Goal: Information Seeking & Learning: Learn about a topic

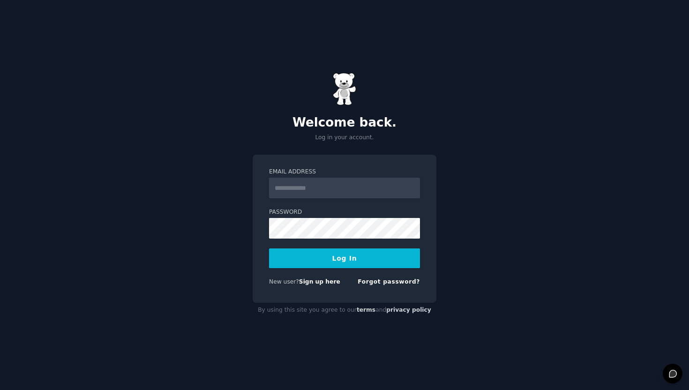
click at [303, 188] on input "Email Address" at bounding box center [344, 188] width 151 height 21
type input "**********"
click at [269, 249] on button "Log In" at bounding box center [344, 259] width 151 height 20
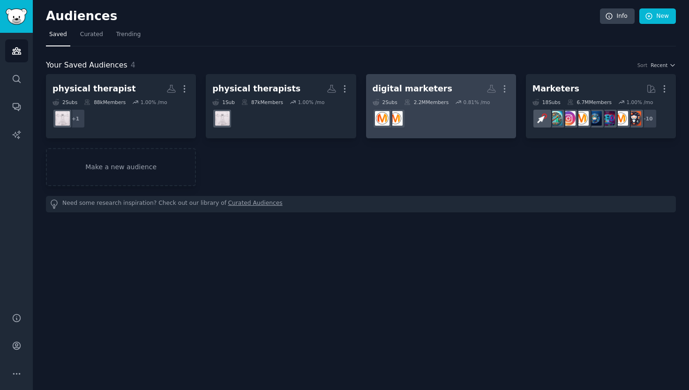
click at [404, 86] on div "digital marketers" at bounding box center [413, 89] width 80 height 12
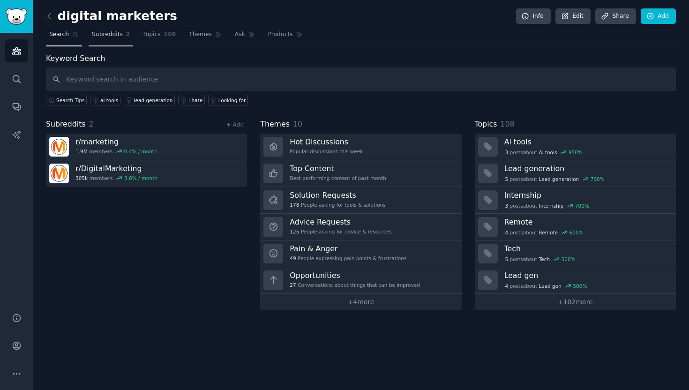
click at [116, 34] on span "Subreddits" at bounding box center [107, 34] width 31 height 8
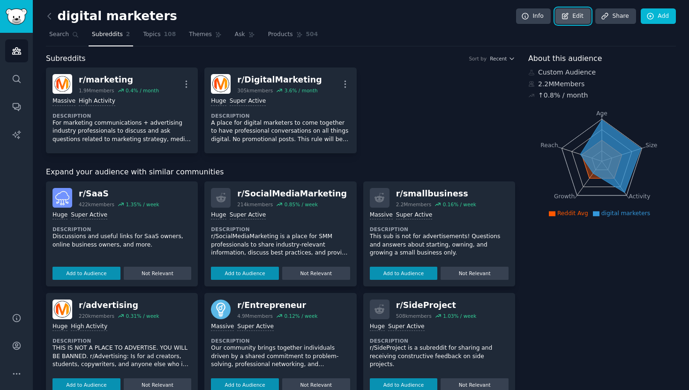
click at [576, 15] on link "Edit" at bounding box center [573, 16] width 35 height 16
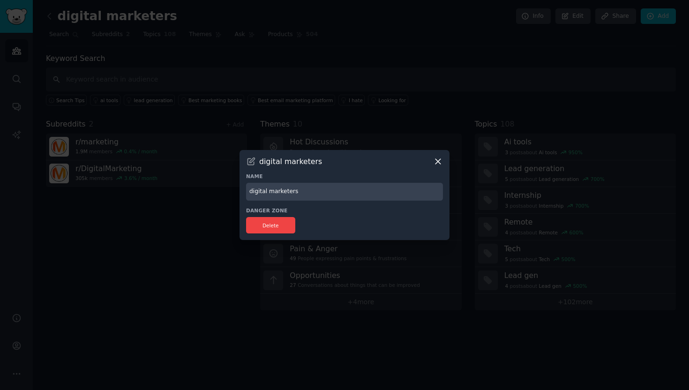
click at [434, 158] on icon at bounding box center [438, 162] width 10 height 10
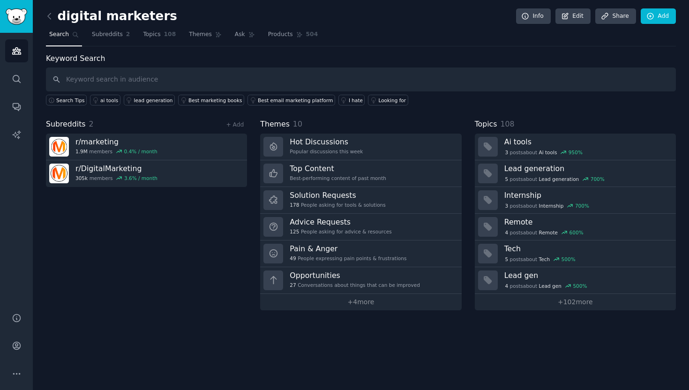
click at [58, 32] on span "Search" at bounding box center [59, 34] width 20 height 8
click at [57, 20] on h2 "digital marketers" at bounding box center [111, 16] width 131 height 15
click at [50, 17] on icon at bounding box center [49, 16] width 3 height 6
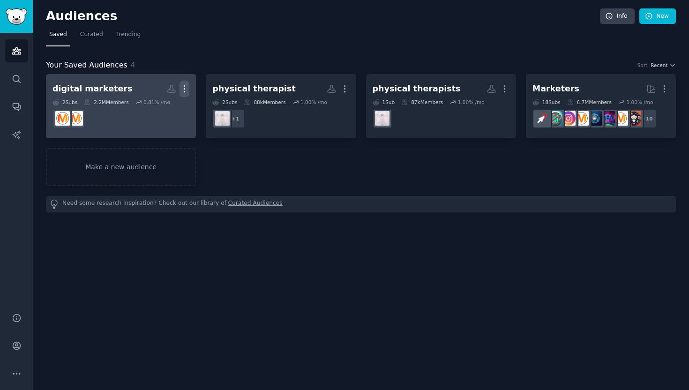
click at [187, 88] on icon "button" at bounding box center [185, 89] width 10 height 10
click at [90, 92] on div "digital marketers" at bounding box center [93, 89] width 80 height 12
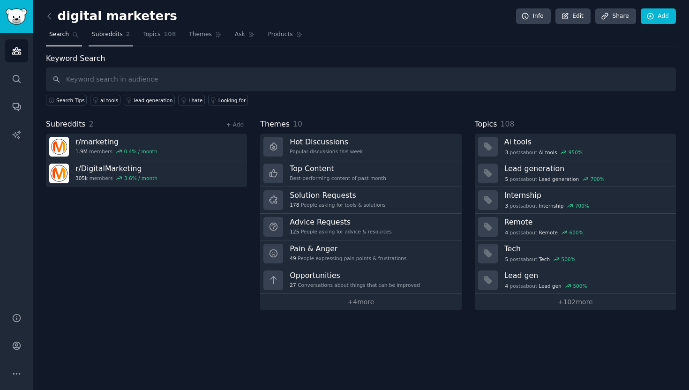
click at [111, 37] on span "Subreddits" at bounding box center [107, 34] width 31 height 8
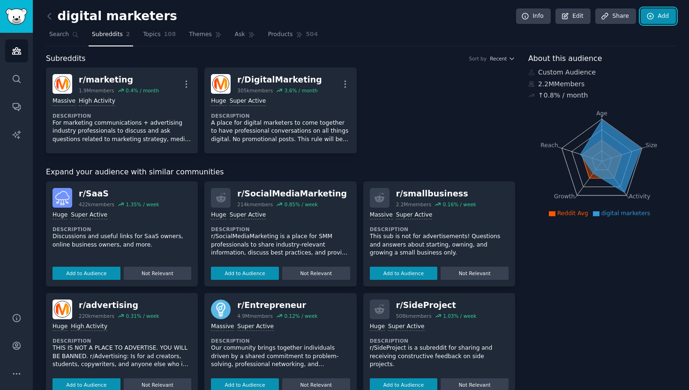
click at [655, 15] on link "Add" at bounding box center [658, 16] width 35 height 16
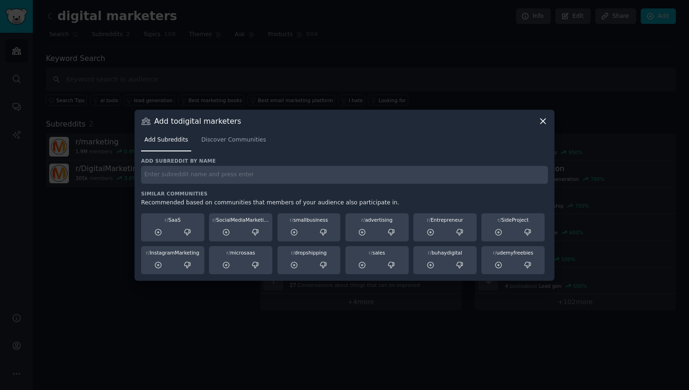
click at [185, 178] on input "text" at bounding box center [344, 175] width 407 height 18
paste input "[URL][DOMAIN_NAME]"
drag, startPoint x: 214, startPoint y: 176, endPoint x: 160, endPoint y: 171, distance: 54.2
click at [160, 171] on input "[URL][DOMAIN_NAME]" at bounding box center [344, 175] width 407 height 18
click at [161, 179] on input "[URL][DOMAIN_NAME]" at bounding box center [344, 175] width 407 height 18
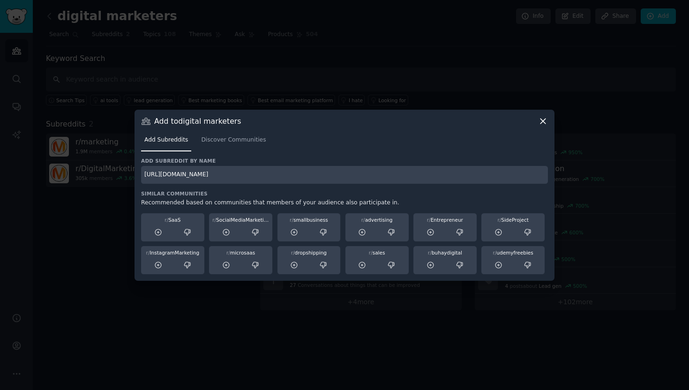
drag, startPoint x: 209, startPoint y: 176, endPoint x: 140, endPoint y: 177, distance: 68.9
click at [140, 177] on div "Add to digital marketers Add Subreddits Discover Communities Add subreddit by n…" at bounding box center [345, 195] width 420 height 171
click at [221, 176] on input "r/DigitalMarketingHack/" at bounding box center [344, 175] width 407 height 18
click at [326, 181] on input "r/DigitalMarketingHack" at bounding box center [344, 175] width 407 height 18
type input "r/DigitalMarketingHack"
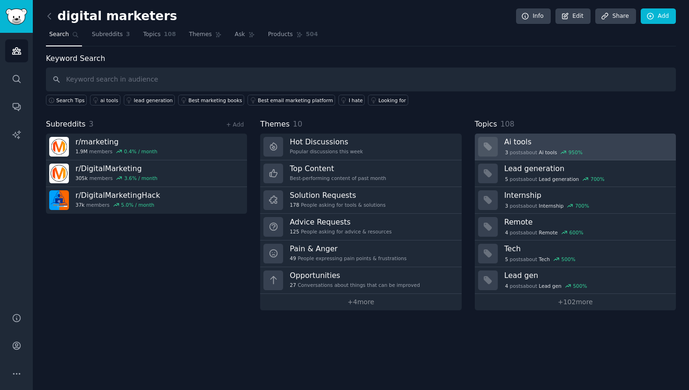
click at [519, 142] on h3 "Ai tools" at bounding box center [587, 142] width 165 height 10
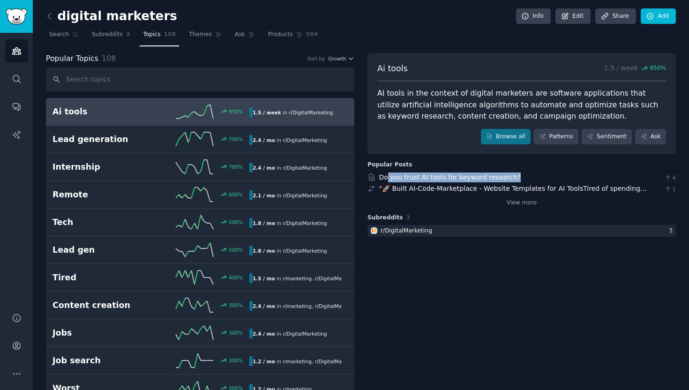
drag, startPoint x: 523, startPoint y: 175, endPoint x: 386, endPoint y: 181, distance: 136.6
click at [386, 181] on div "Do you trust AI tools for keyword research? 4" at bounding box center [522, 178] width 309 height 10
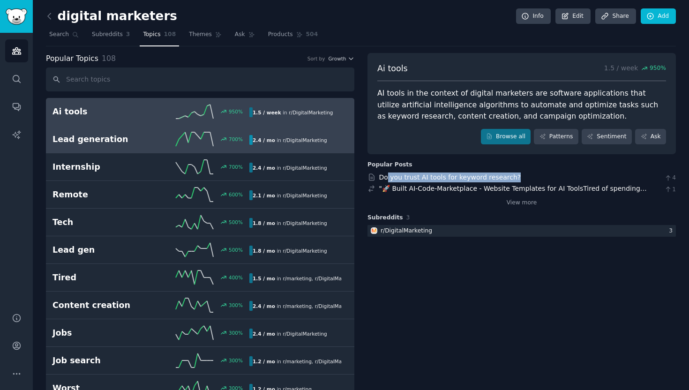
click at [72, 144] on h2 "Lead generation" at bounding box center [102, 140] width 98 height 12
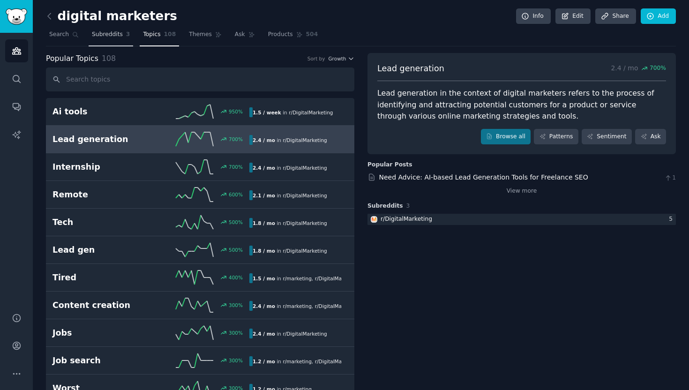
click at [108, 32] on span "Subreddits" at bounding box center [107, 34] width 31 height 8
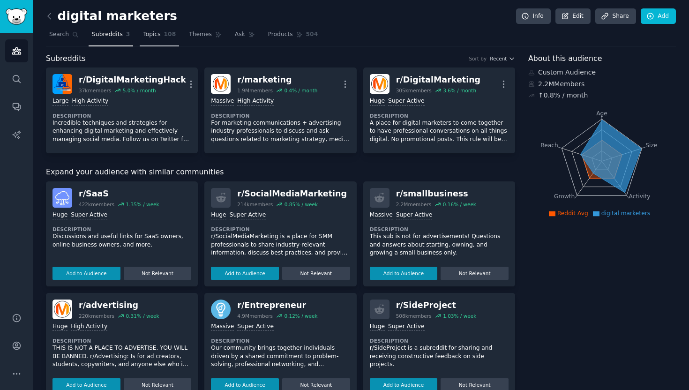
click at [149, 33] on span "Topics" at bounding box center [151, 34] width 17 height 8
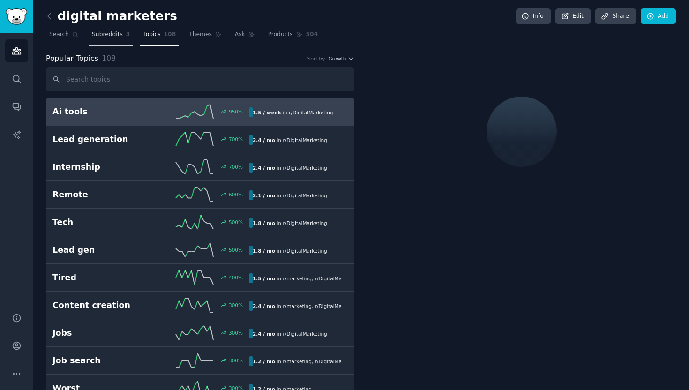
click at [110, 32] on span "Subreddits" at bounding box center [107, 34] width 31 height 8
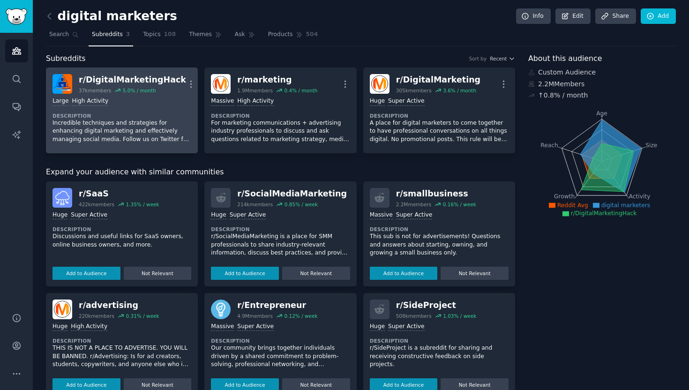
click at [143, 80] on div "r/ DigitalMarketingHack" at bounding box center [132, 80] width 107 height 12
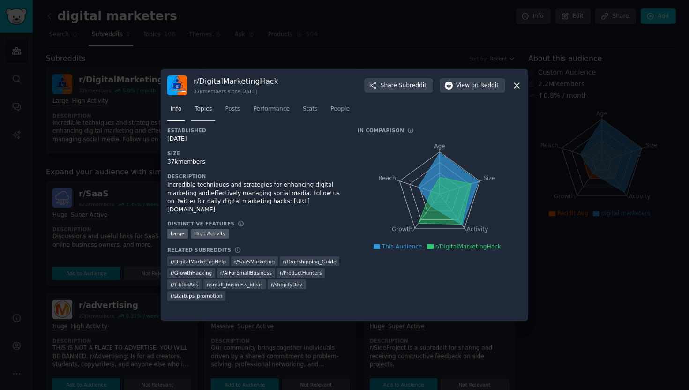
click at [200, 109] on span "Topics" at bounding box center [203, 109] width 17 height 8
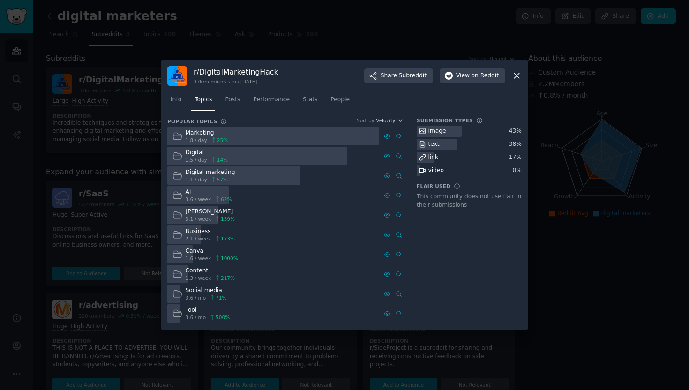
click at [206, 133] on div "Marketing" at bounding box center [207, 133] width 43 height 8
click at [200, 134] on div "Marketing" at bounding box center [207, 133] width 43 height 8
click at [520, 77] on icon at bounding box center [517, 76] width 10 height 10
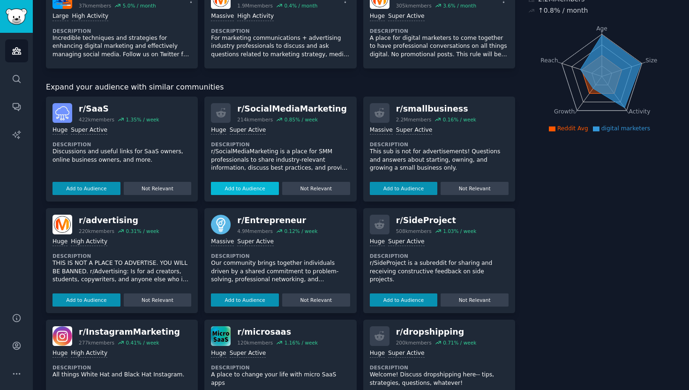
scroll to position [59, 0]
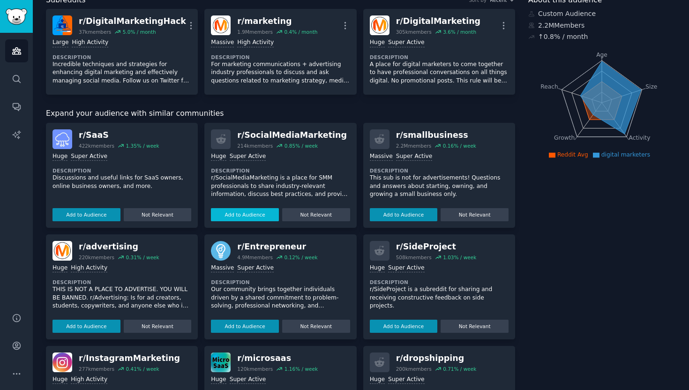
click at [253, 215] on button "Add to Audience" at bounding box center [245, 214] width 68 height 13
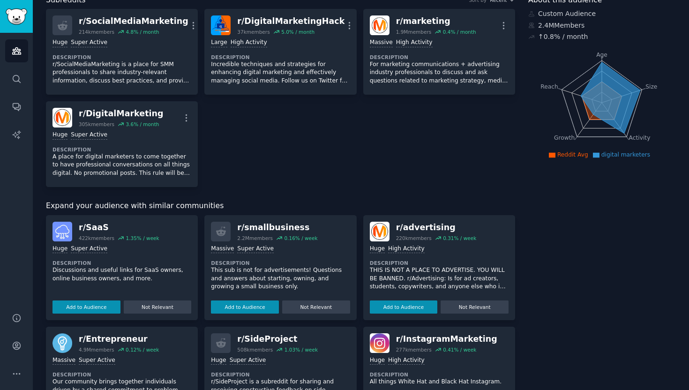
scroll to position [0, 0]
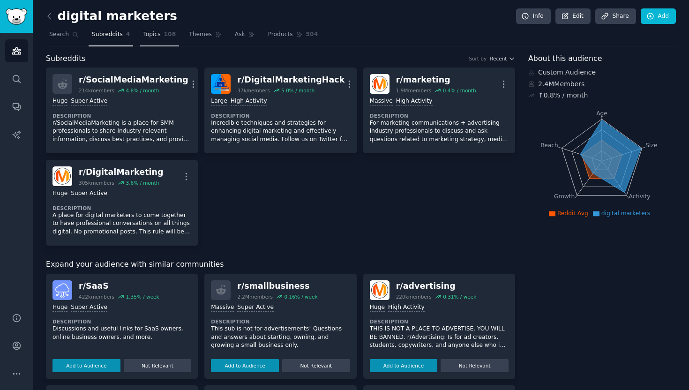
click at [140, 35] on link "Topics 108" at bounding box center [159, 36] width 39 height 19
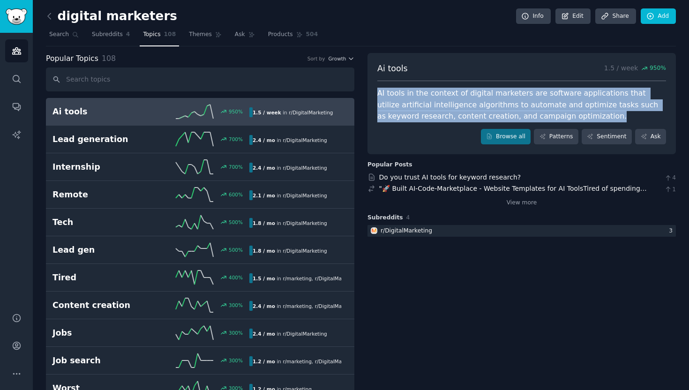
drag, startPoint x: 370, startPoint y: 91, endPoint x: 564, endPoint y: 112, distance: 194.8
click at [564, 112] on div "Ai tools 1.5 / week 950 % AI tools in the context of digital marketers are soft…" at bounding box center [522, 104] width 309 height 102
click at [514, 205] on link "View more" at bounding box center [522, 203] width 30 height 8
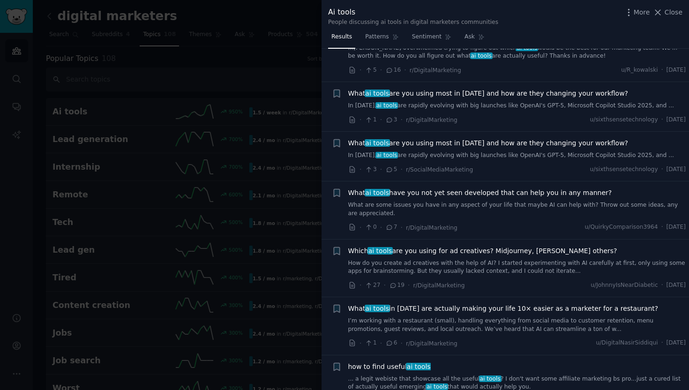
scroll to position [108, 0]
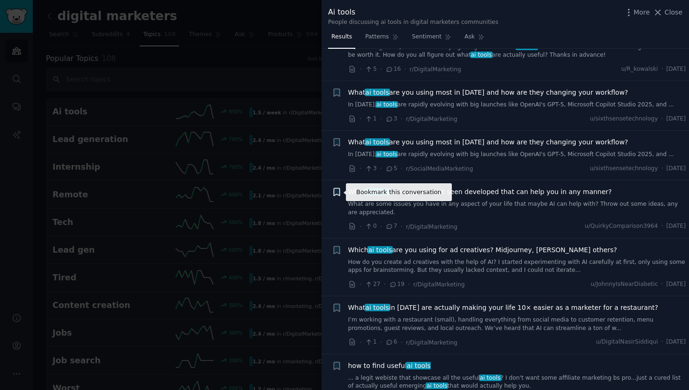
drag, startPoint x: 625, startPoint y: 193, endPoint x: 341, endPoint y: 191, distance: 283.7
click at [341, 191] on div "Bookmark this conversation + What ai tools have you not yet seen developed that…" at bounding box center [509, 209] width 355 height 45
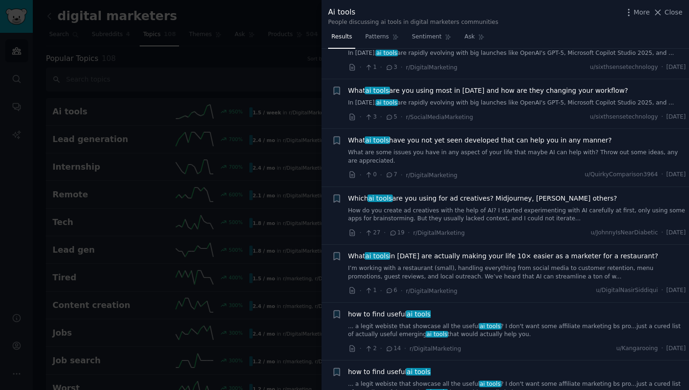
scroll to position [160, 0]
copy span "What ai tools have you not yet seen developed that can help you in any manner?"
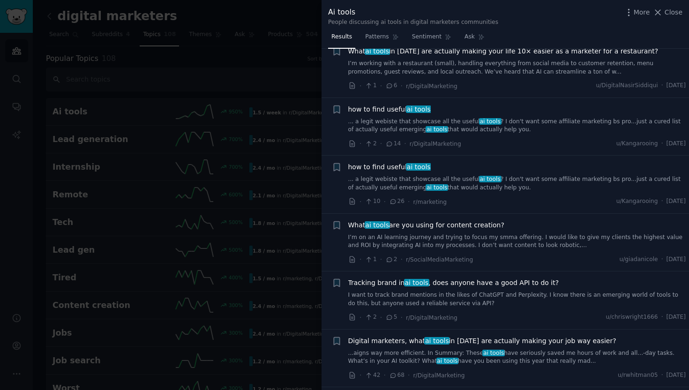
scroll to position [352, 0]
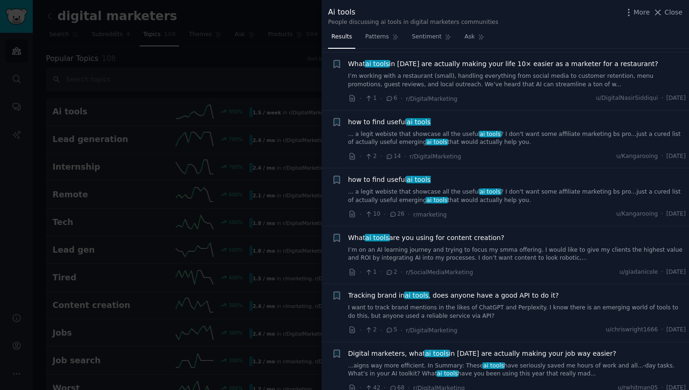
click at [389, 121] on span "how to find useful ai tools" at bounding box center [389, 122] width 83 height 10
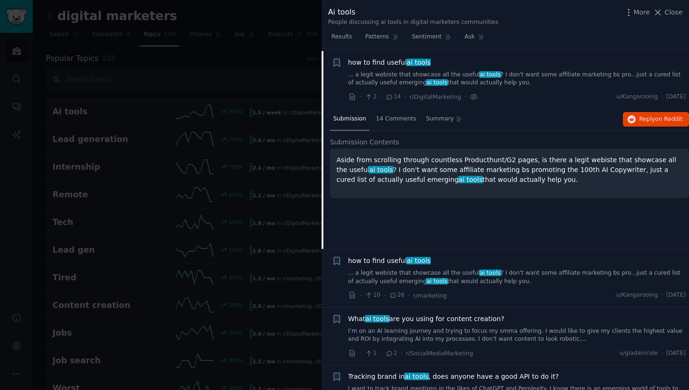
scroll to position [411, 0]
click at [645, 114] on button "Reply on Reddit" at bounding box center [656, 120] width 66 height 15
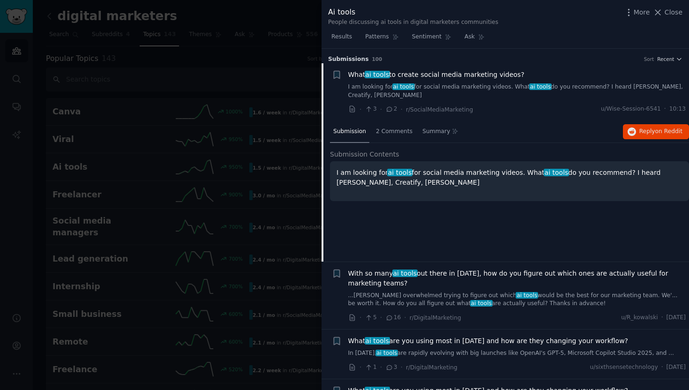
click at [462, 72] on span "What ai tools to create social media marketing videos?" at bounding box center [436, 75] width 176 height 10
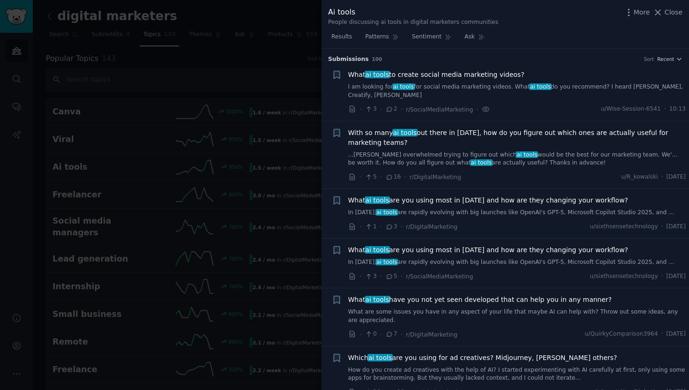
scroll to position [15, 0]
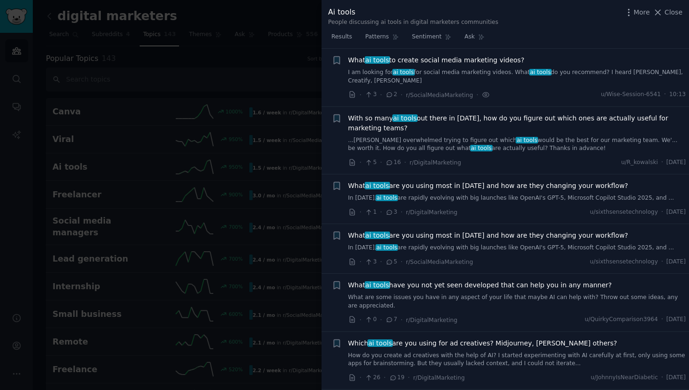
click at [462, 72] on link "I am looking for ai tools for social media marketing videos. What ai tools do y…" at bounding box center [517, 76] width 338 height 16
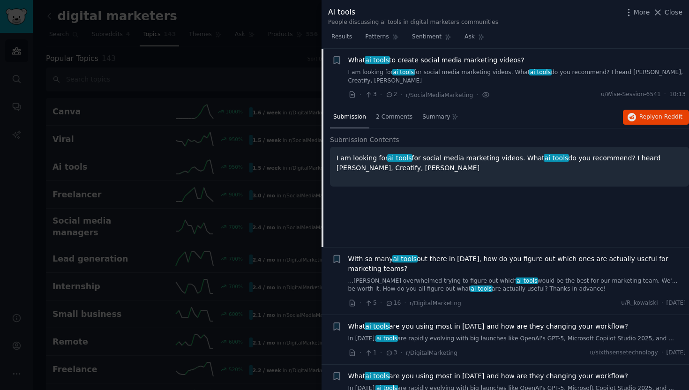
click at [472, 60] on span "What ai tools to create social media marketing videos?" at bounding box center [436, 60] width 176 height 10
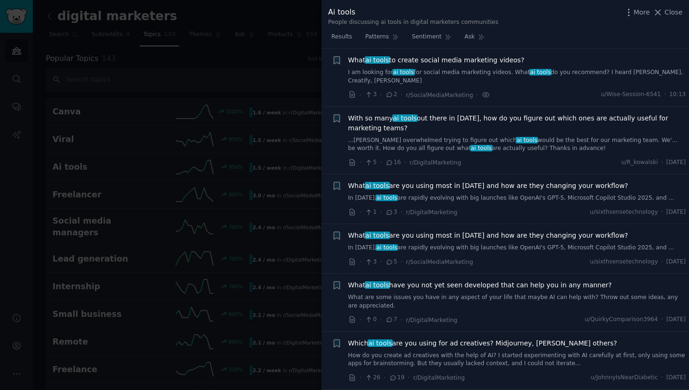
click at [472, 60] on span "What ai tools to create social media marketing videos?" at bounding box center [436, 60] width 176 height 10
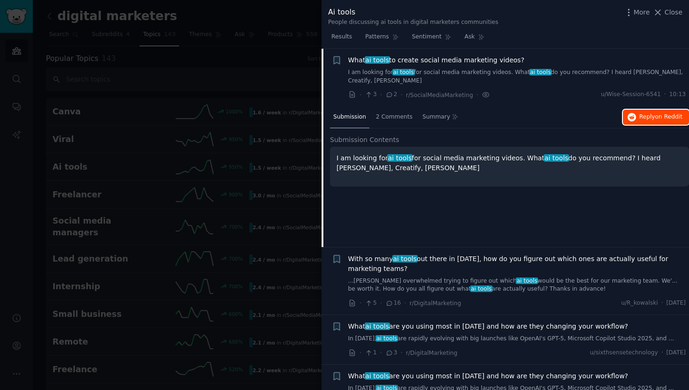
click at [645, 113] on span "Reply on Reddit" at bounding box center [661, 117] width 43 height 8
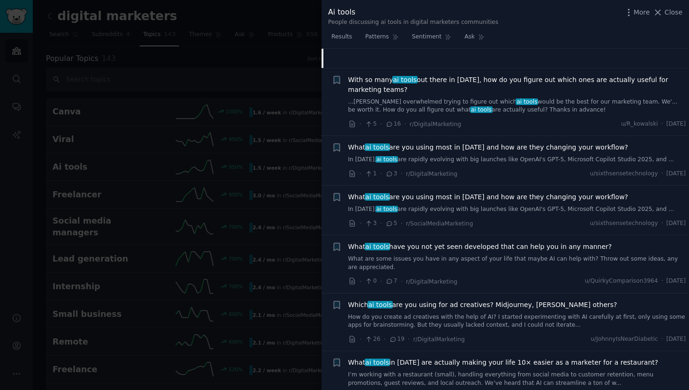
scroll to position [195, 0]
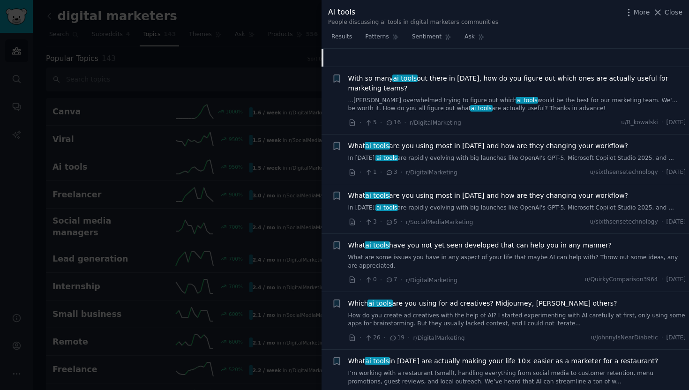
click at [478, 244] on span "What ai tools have you not yet seen developed that can help you in any manner?" at bounding box center [480, 246] width 264 height 10
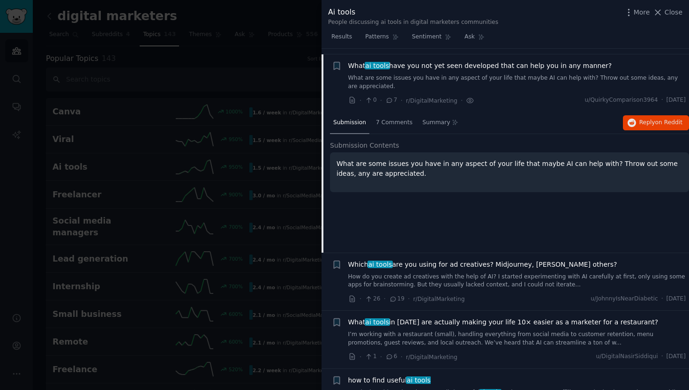
scroll to position [240, 0]
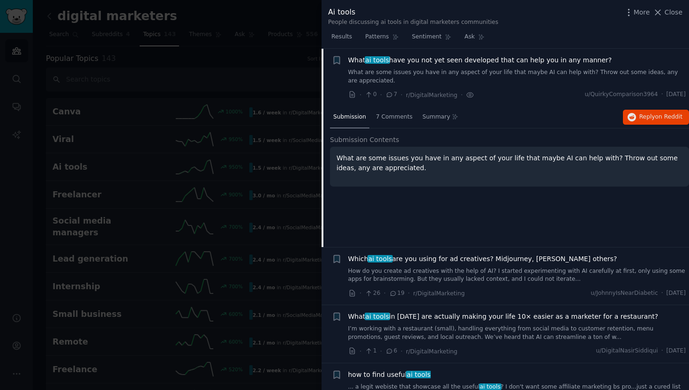
click at [503, 59] on span "What ai tools have you not yet seen developed that can help you in any manner?" at bounding box center [480, 60] width 264 height 10
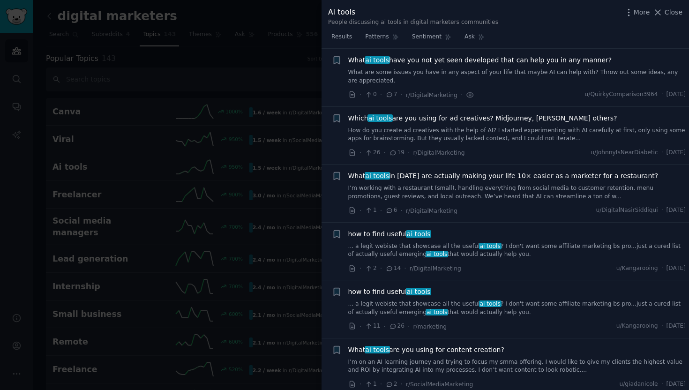
click at [544, 63] on span "What ai tools have you not yet seen developed that can help you in any manner?" at bounding box center [480, 60] width 264 height 10
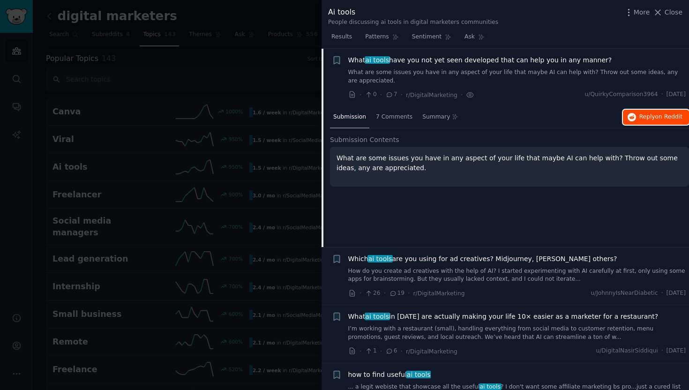
click at [651, 118] on span "Reply on Reddit" at bounding box center [661, 117] width 43 height 8
